Goal: Task Accomplishment & Management: Complete application form

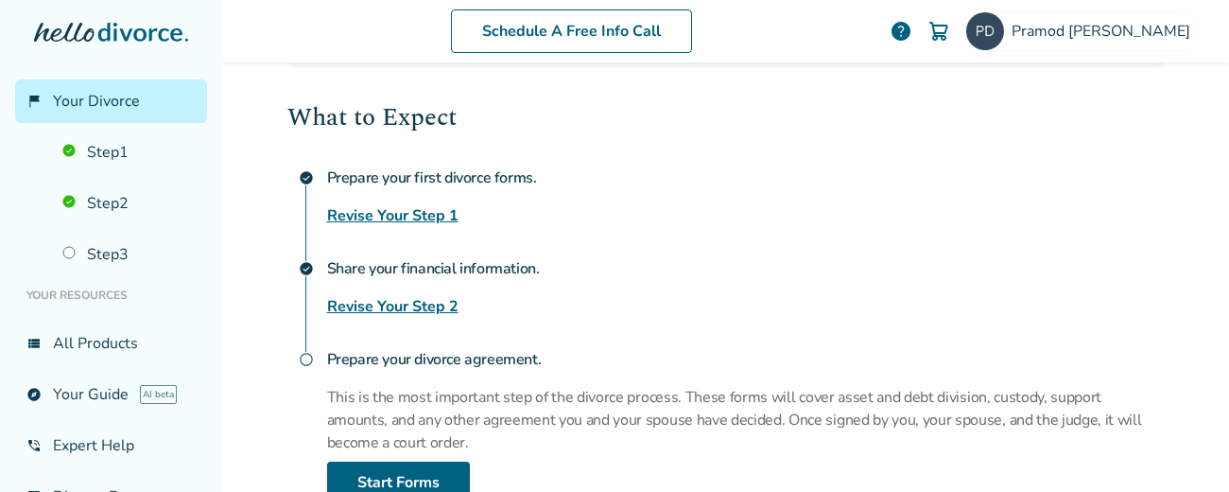
scroll to position [263, 0]
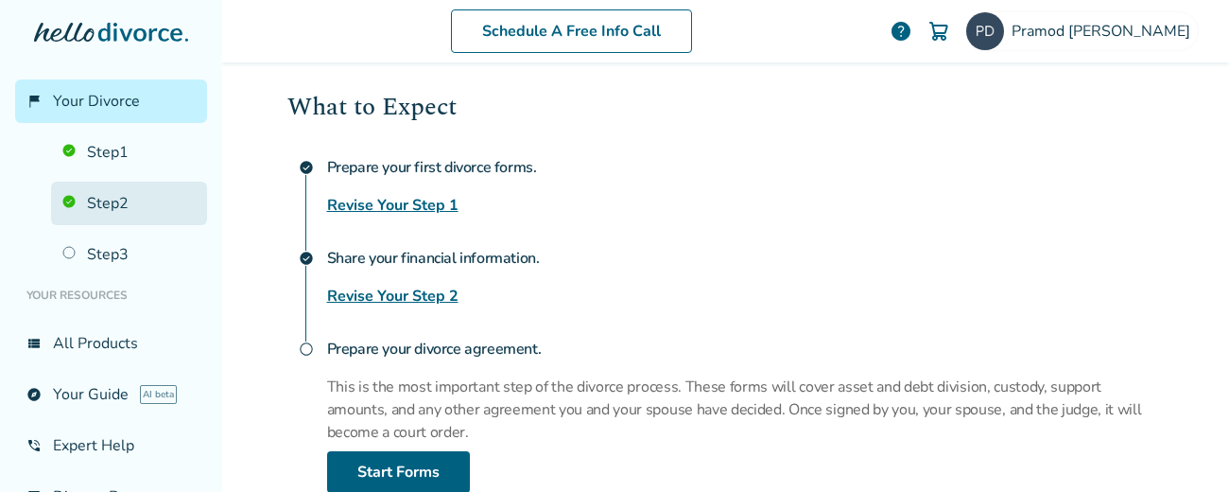
click at [117, 200] on link "Step 2" at bounding box center [129, 203] width 156 height 43
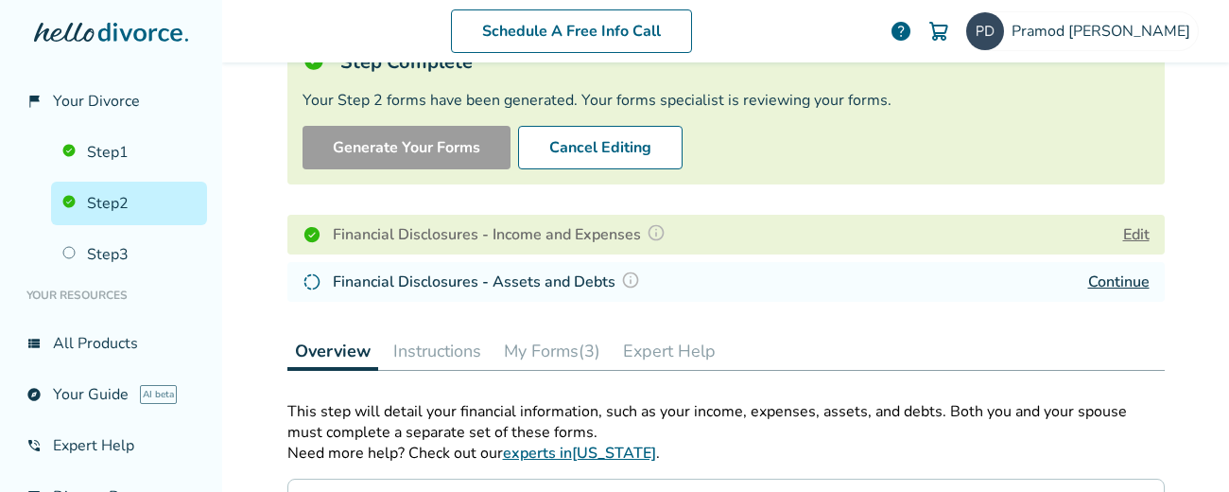
scroll to position [165, 0]
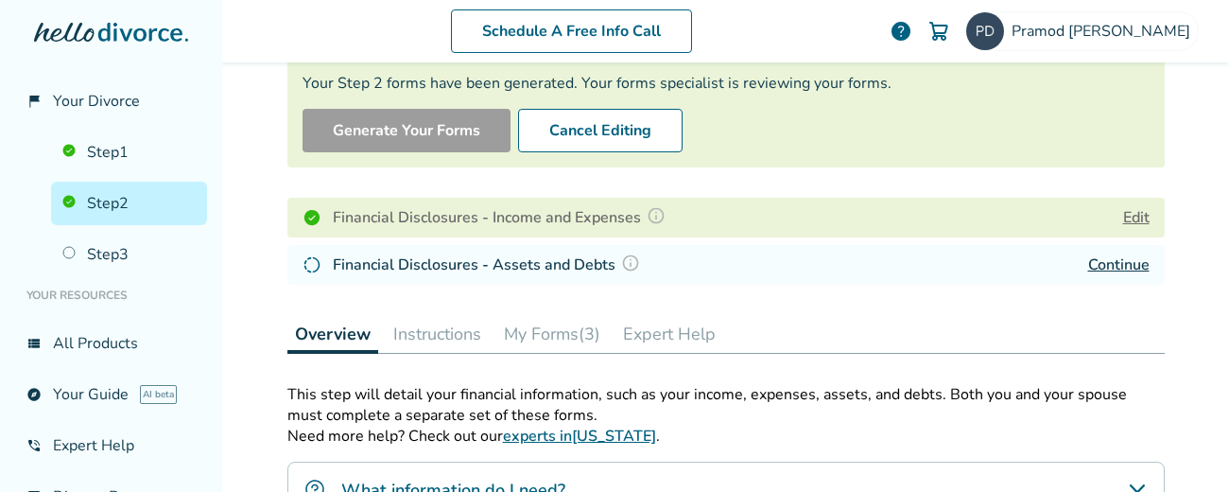
click at [1106, 261] on link "Continue" at bounding box center [1118, 264] width 61 height 21
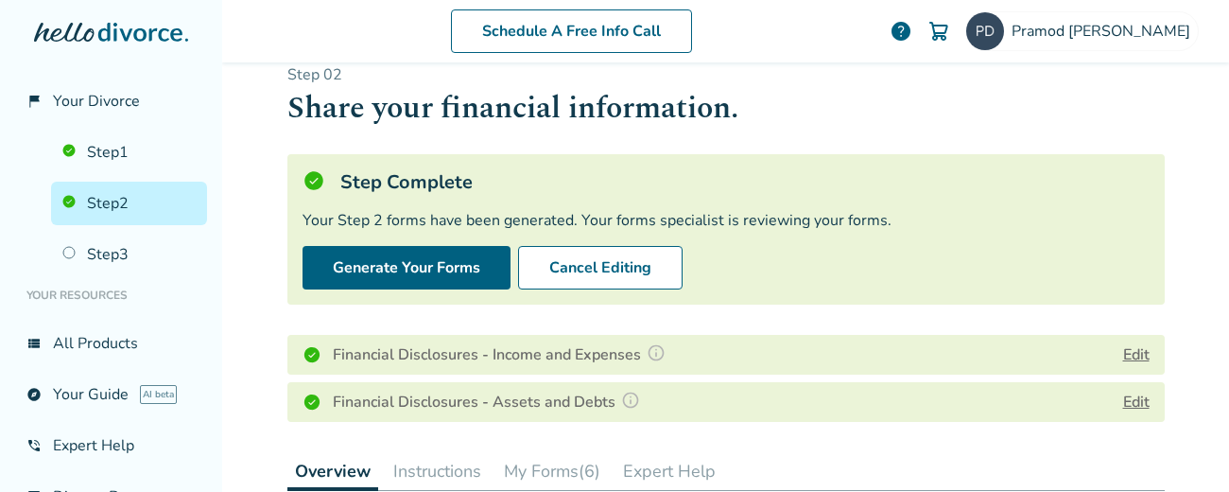
scroll to position [30, 0]
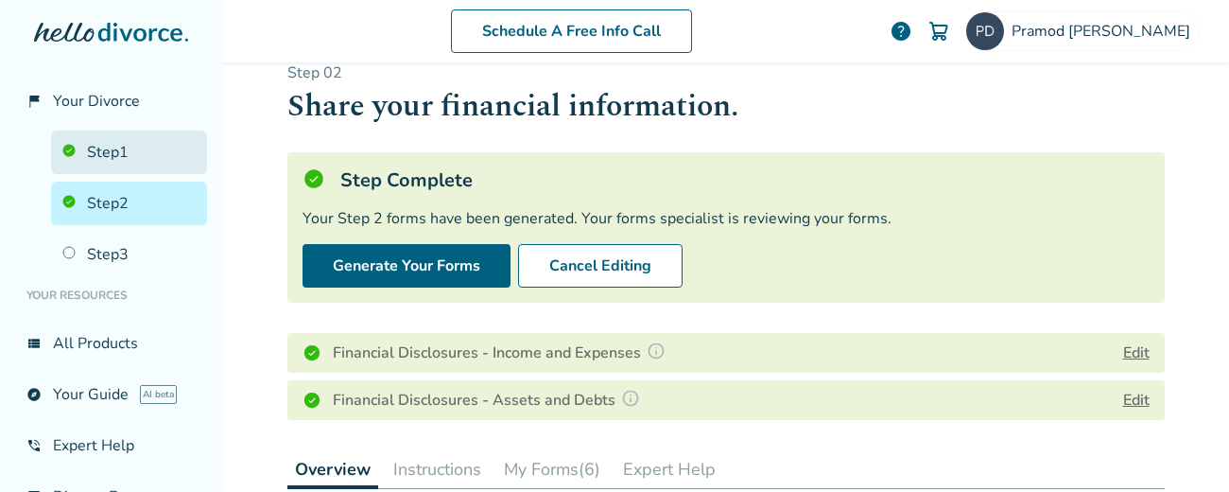
click at [145, 150] on link "Step 1" at bounding box center [129, 151] width 156 height 43
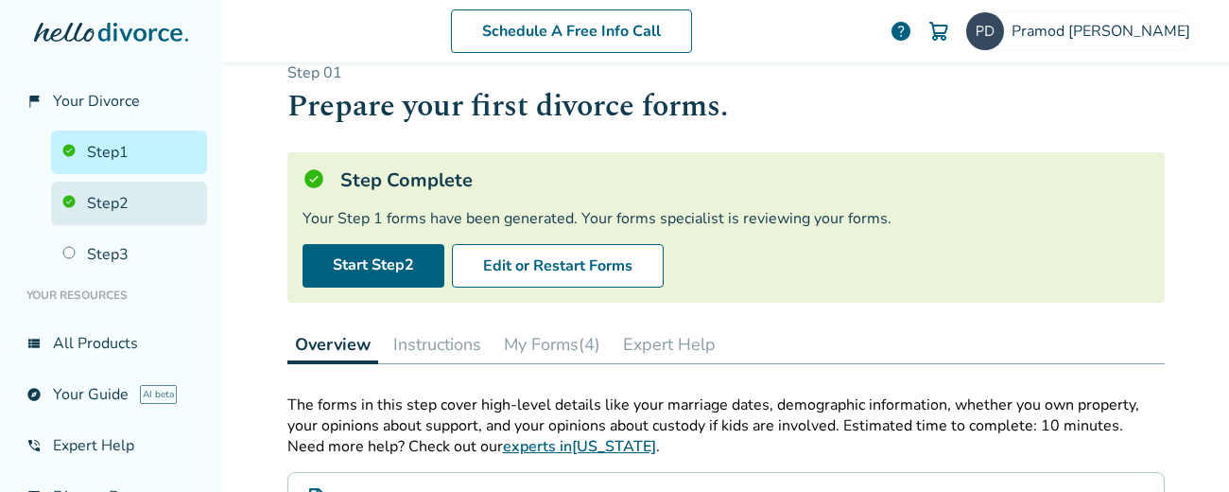
click at [142, 196] on link "Step 2" at bounding box center [129, 203] width 156 height 43
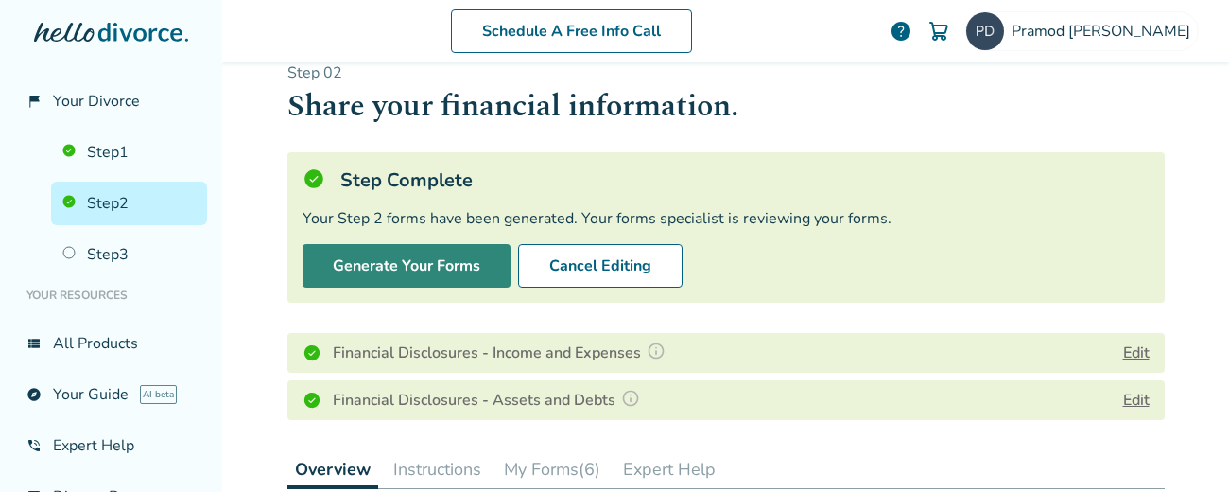
click at [348, 256] on button "Generate Your Forms" at bounding box center [407, 265] width 208 height 43
